Goal: Task Accomplishment & Management: Manage account settings

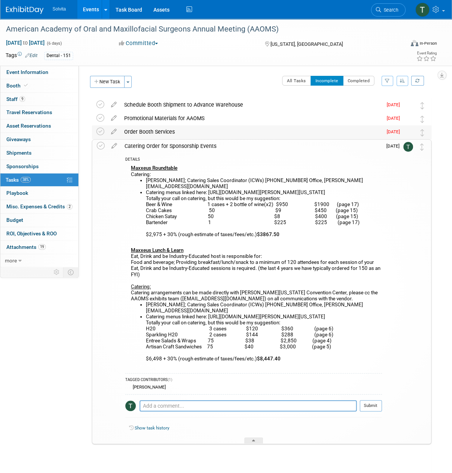
click at [195, 127] on div "Order Booth Services" at bounding box center [251, 131] width 262 height 13
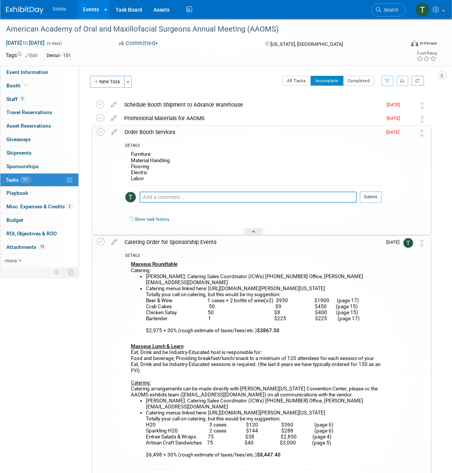
click at [407, 133] on img at bounding box center [408, 133] width 10 height 10
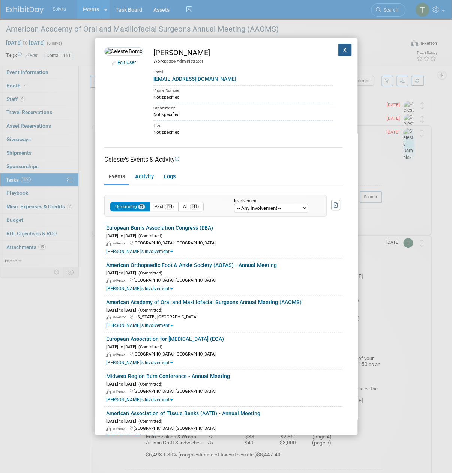
click at [341, 48] on button "X" at bounding box center [345, 50] width 14 height 13
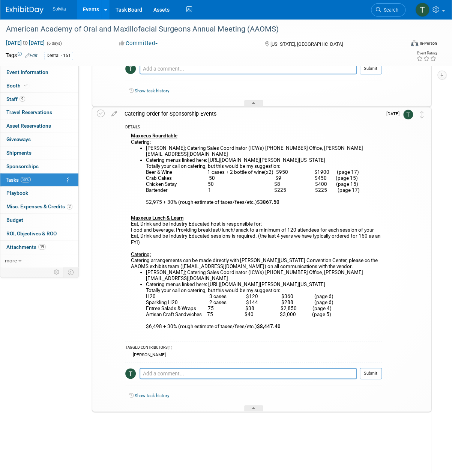
scroll to position [74, 0]
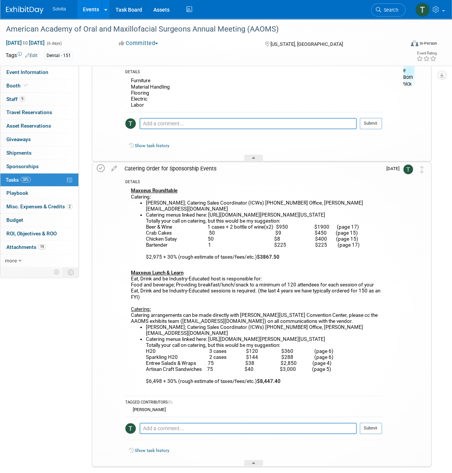
click at [98, 168] on icon at bounding box center [101, 168] width 8 height 8
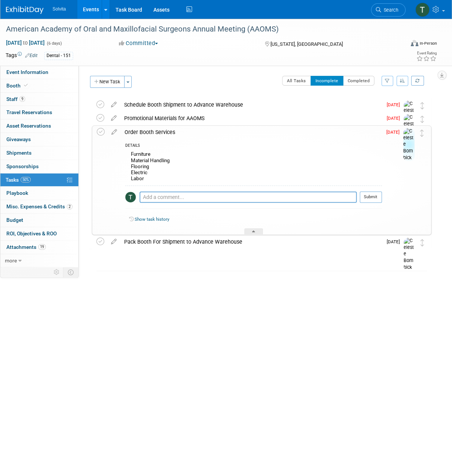
scroll to position [0, 0]
